Goal: Task Accomplishment & Management: Use online tool/utility

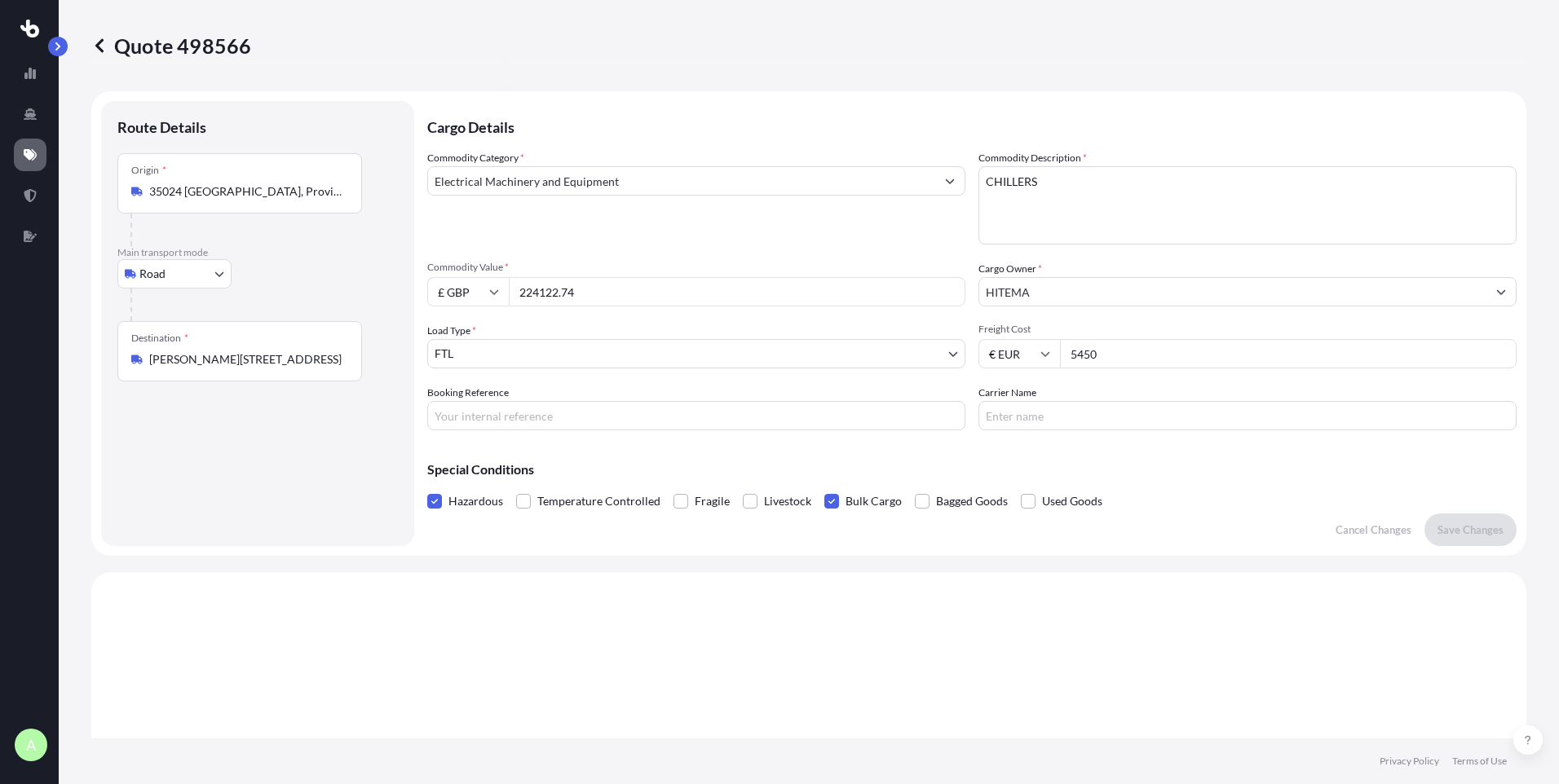
select select "Road"
select select "2"
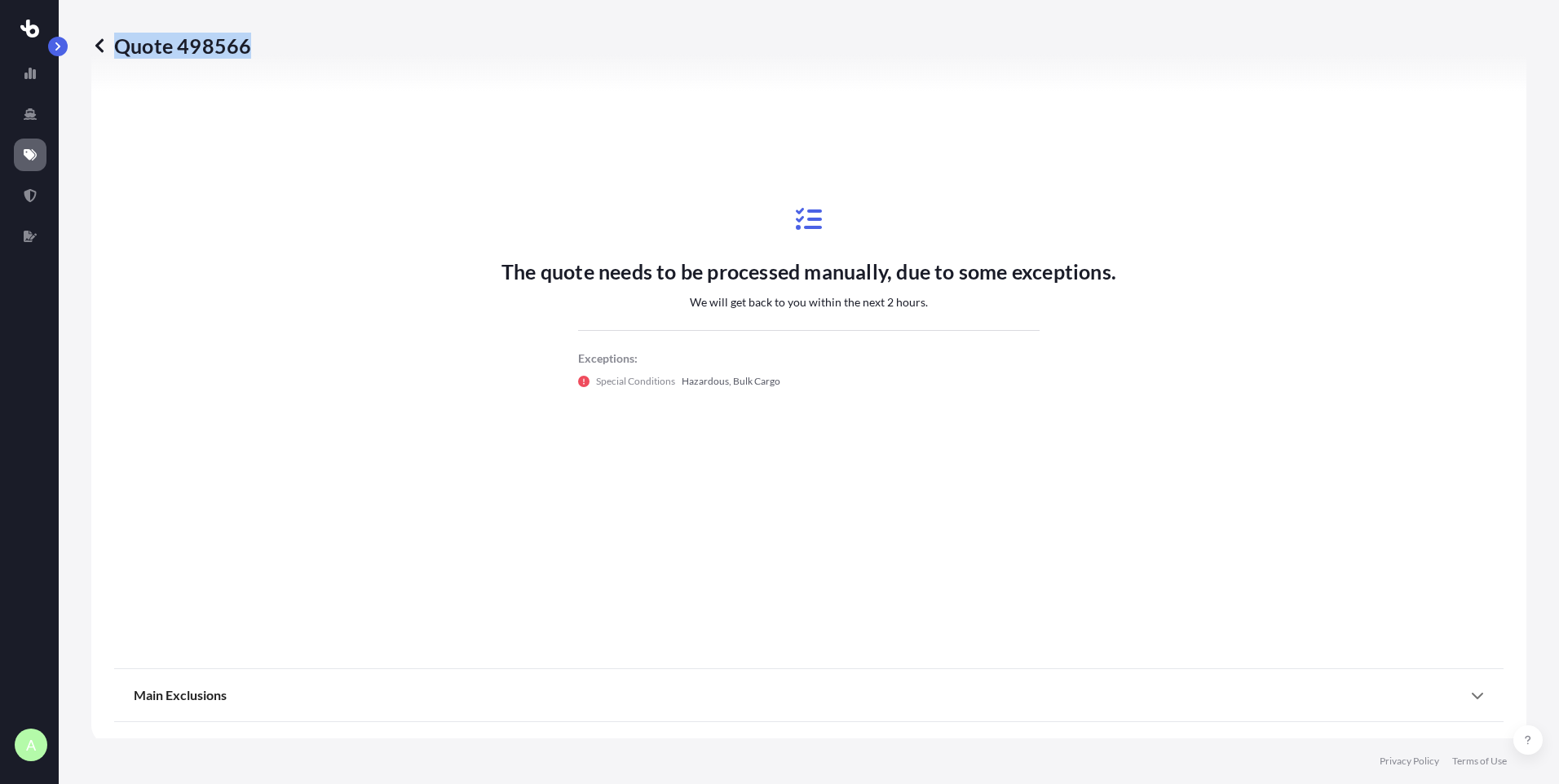
click at [93, 42] on icon at bounding box center [100, 46] width 17 height 17
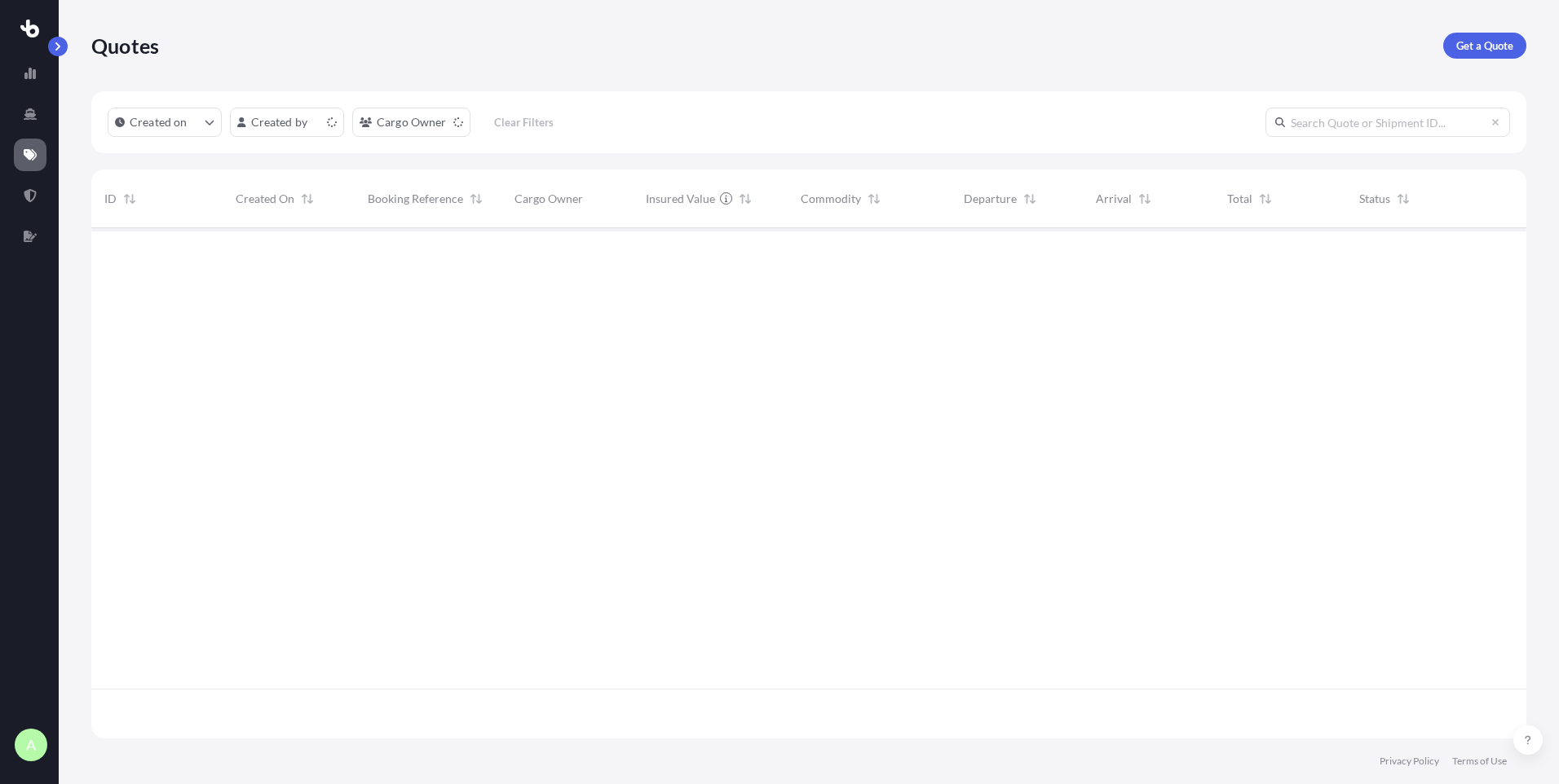
scroll to position [507, 1423]
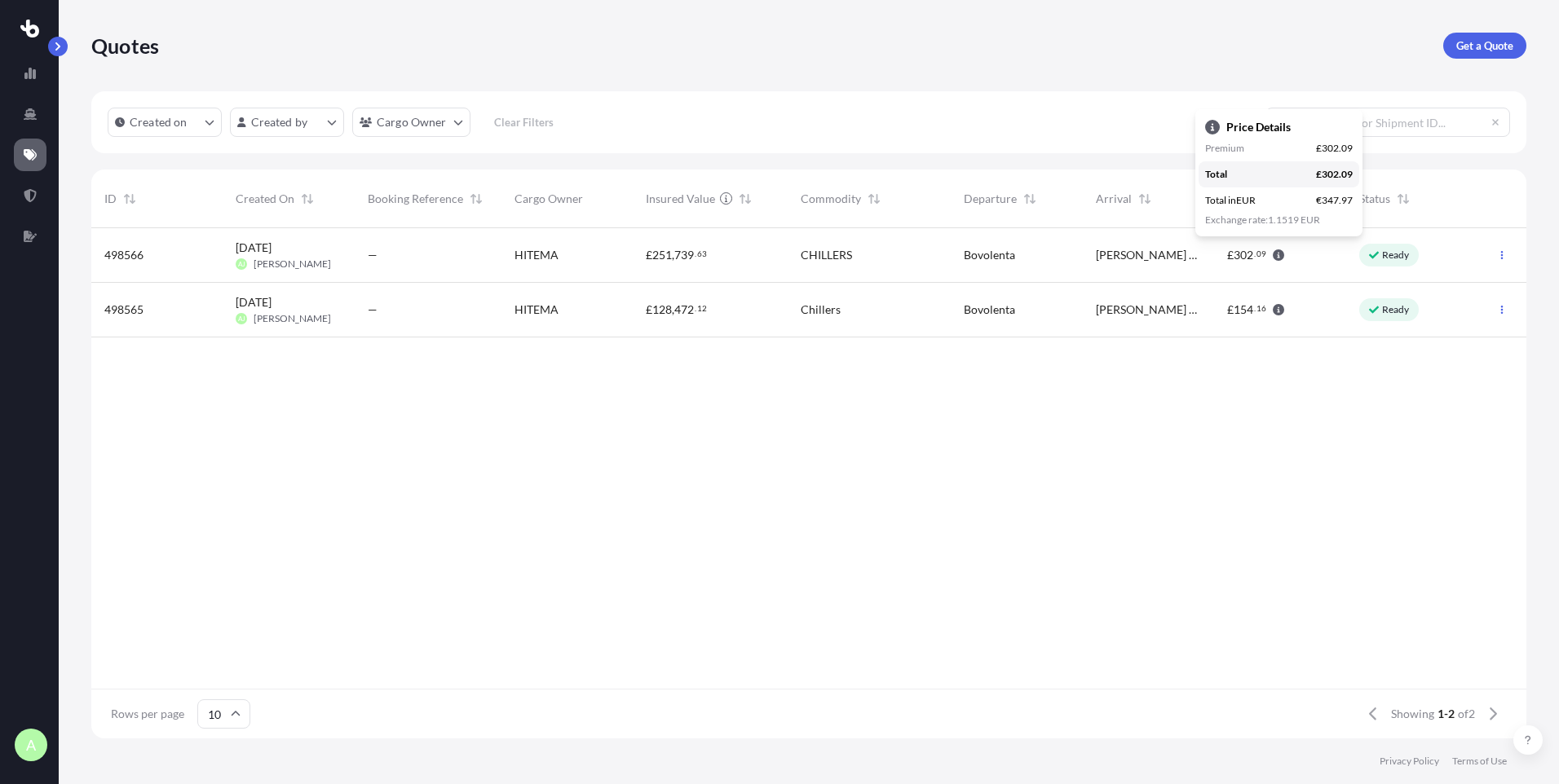
click at [1282, 252] on icon "button" at bounding box center [1278, 255] width 12 height 12
click at [1280, 256] on icon "button" at bounding box center [1278, 255] width 12 height 12
click at [1278, 261] on div "£ 302 . 09" at bounding box center [1255, 255] width 57 height 17
select select "Road"
select select "2"
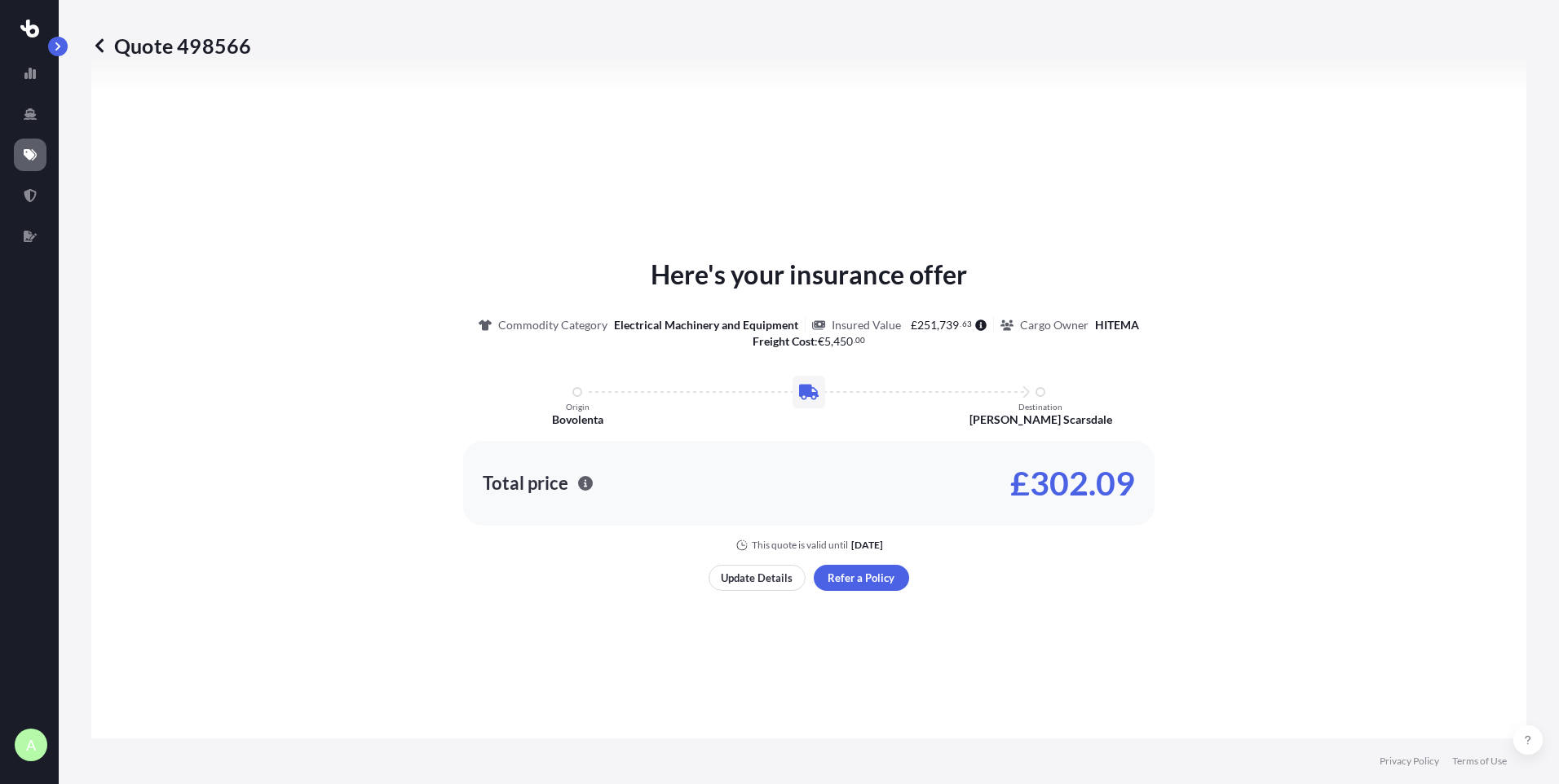
scroll to position [491, 0]
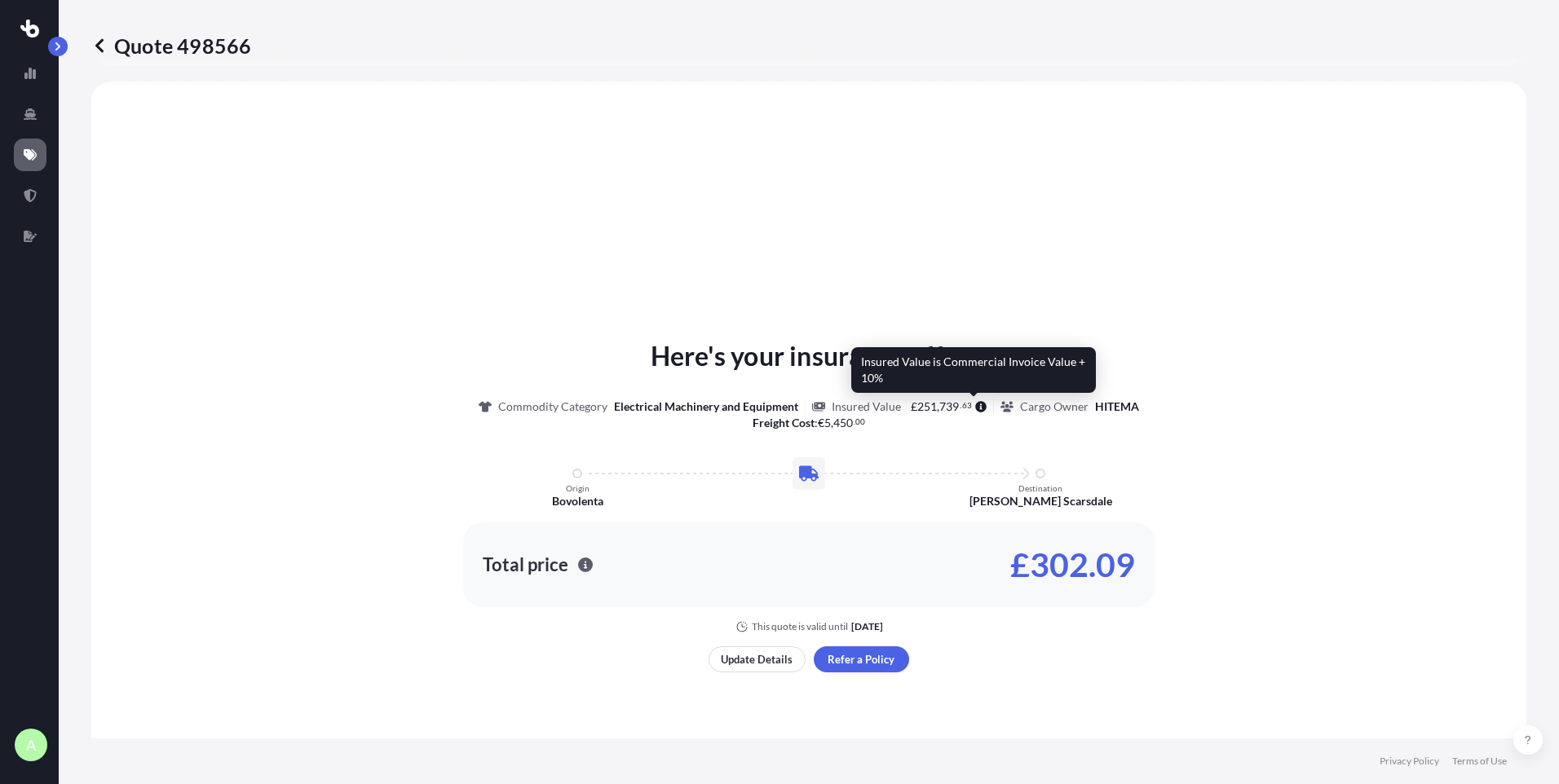
click at [975, 409] on icon at bounding box center [981, 407] width 12 height 12
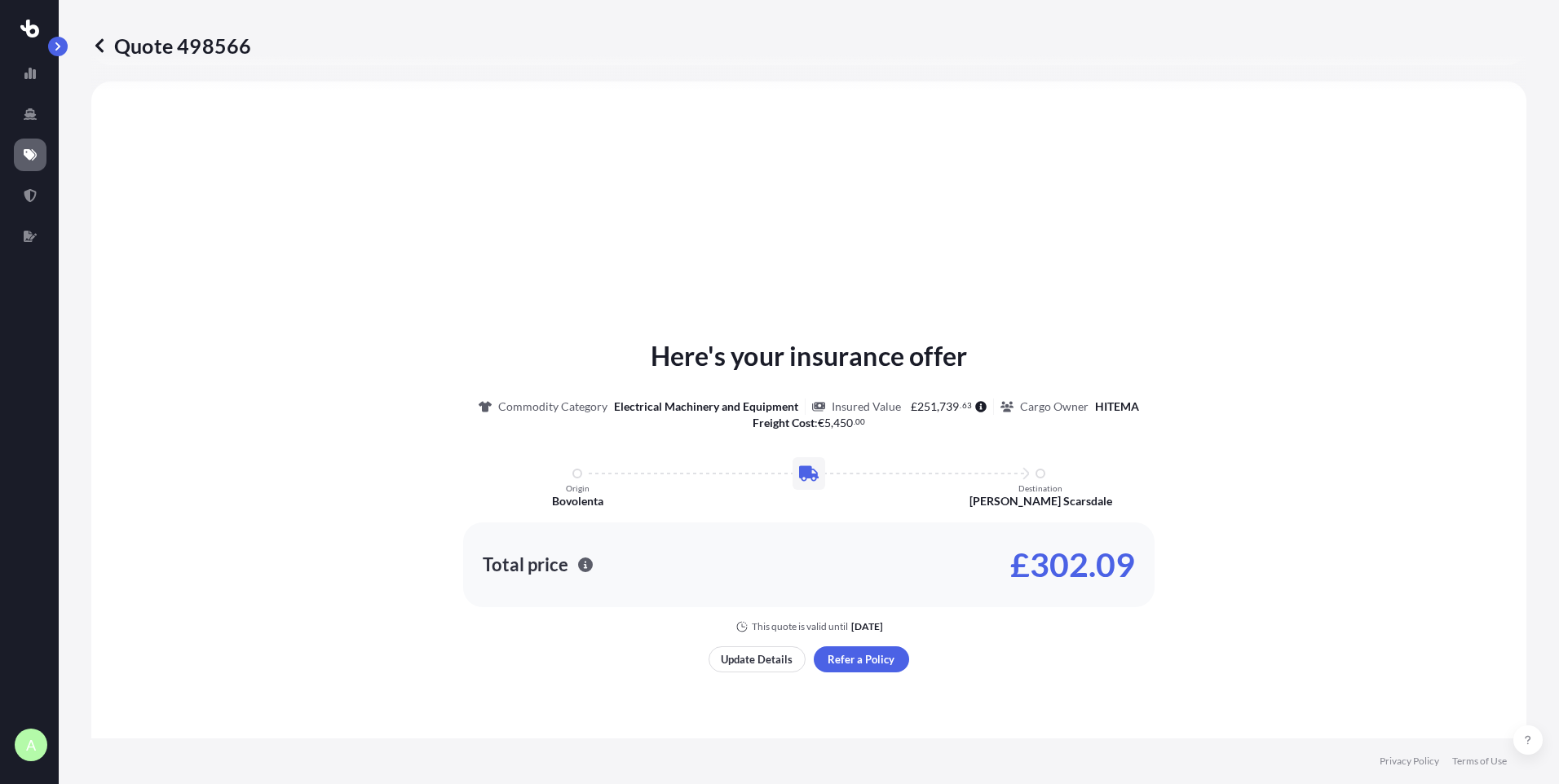
click at [103, 44] on icon at bounding box center [100, 46] width 17 height 17
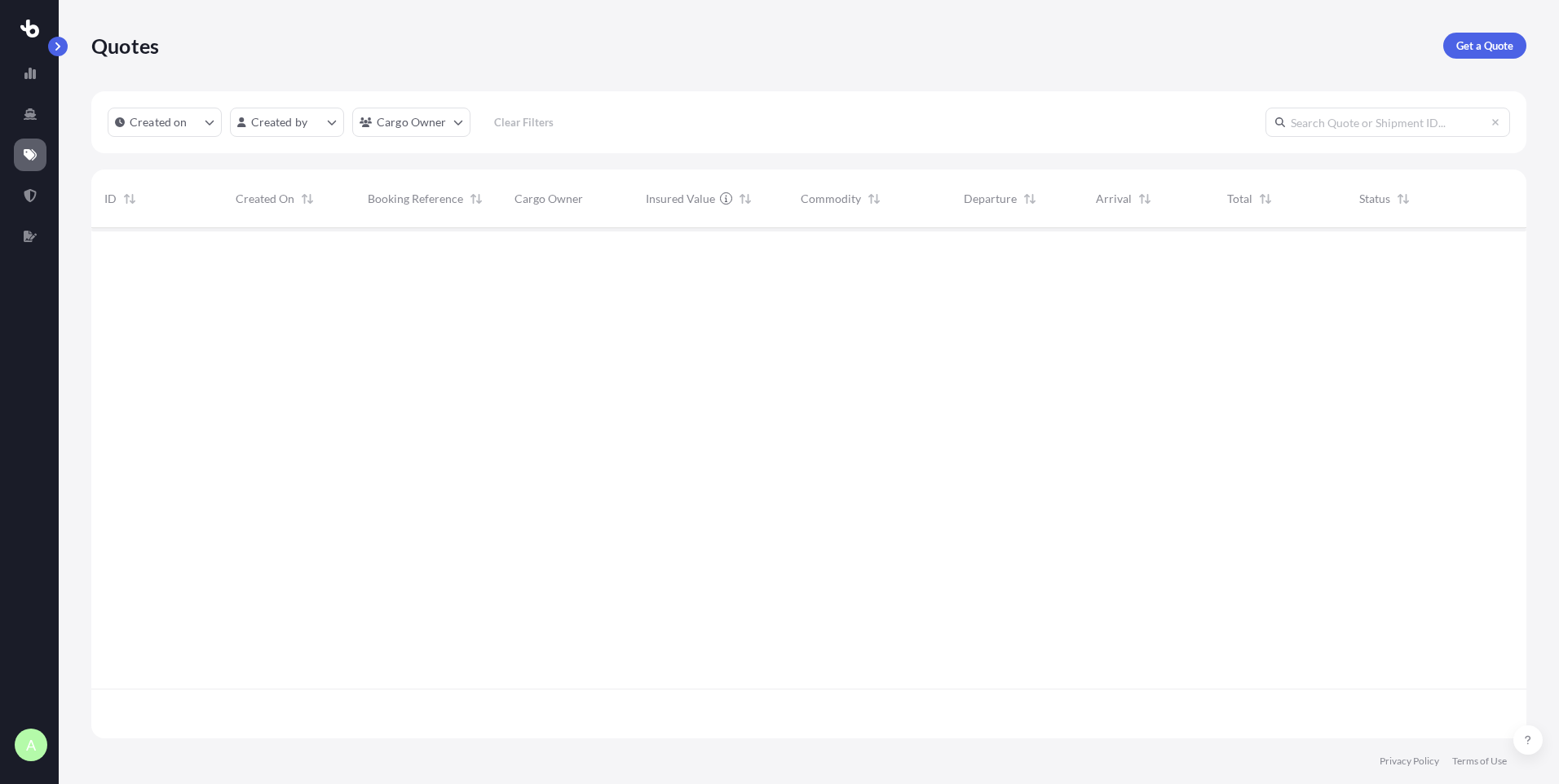
scroll to position [507, 1423]
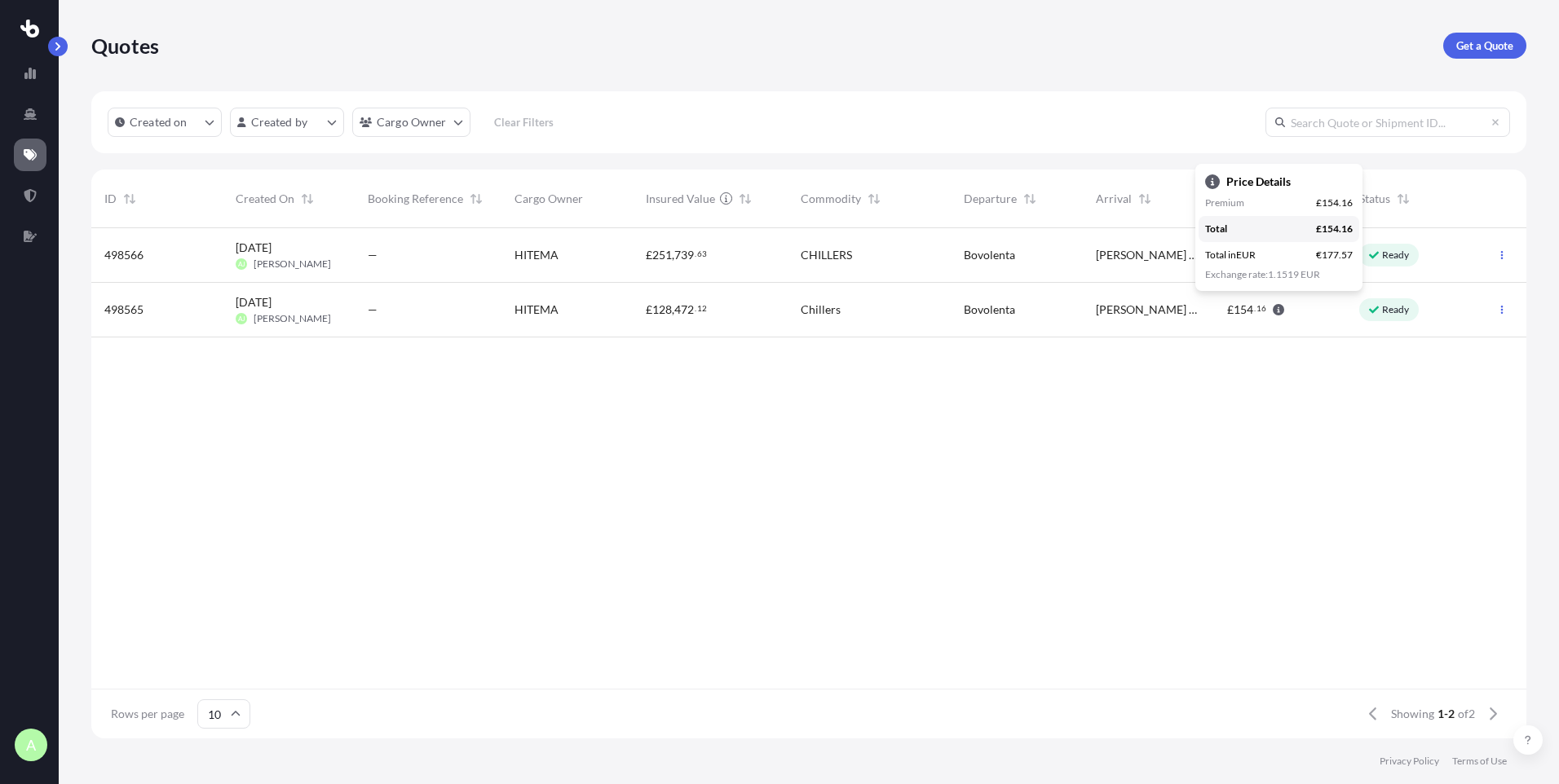
click at [1279, 307] on icon "button" at bounding box center [1278, 310] width 12 height 12
click at [1276, 308] on icon "button" at bounding box center [1278, 310] width 12 height 12
